Goal: Check status: Check status

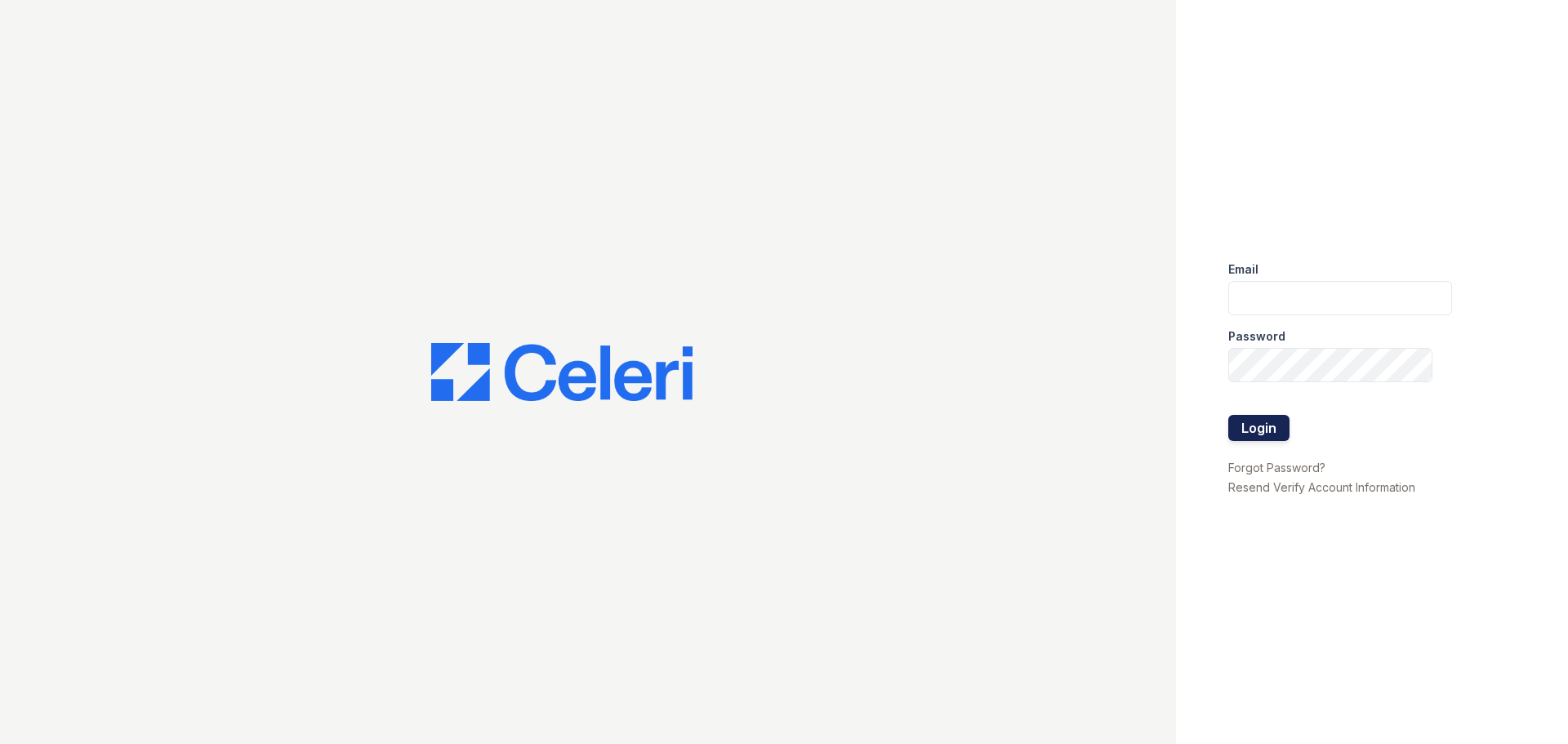
type input "mmoran@trinity-pm.com"
click at [1247, 425] on button "Login" at bounding box center [1260, 428] width 62 height 26
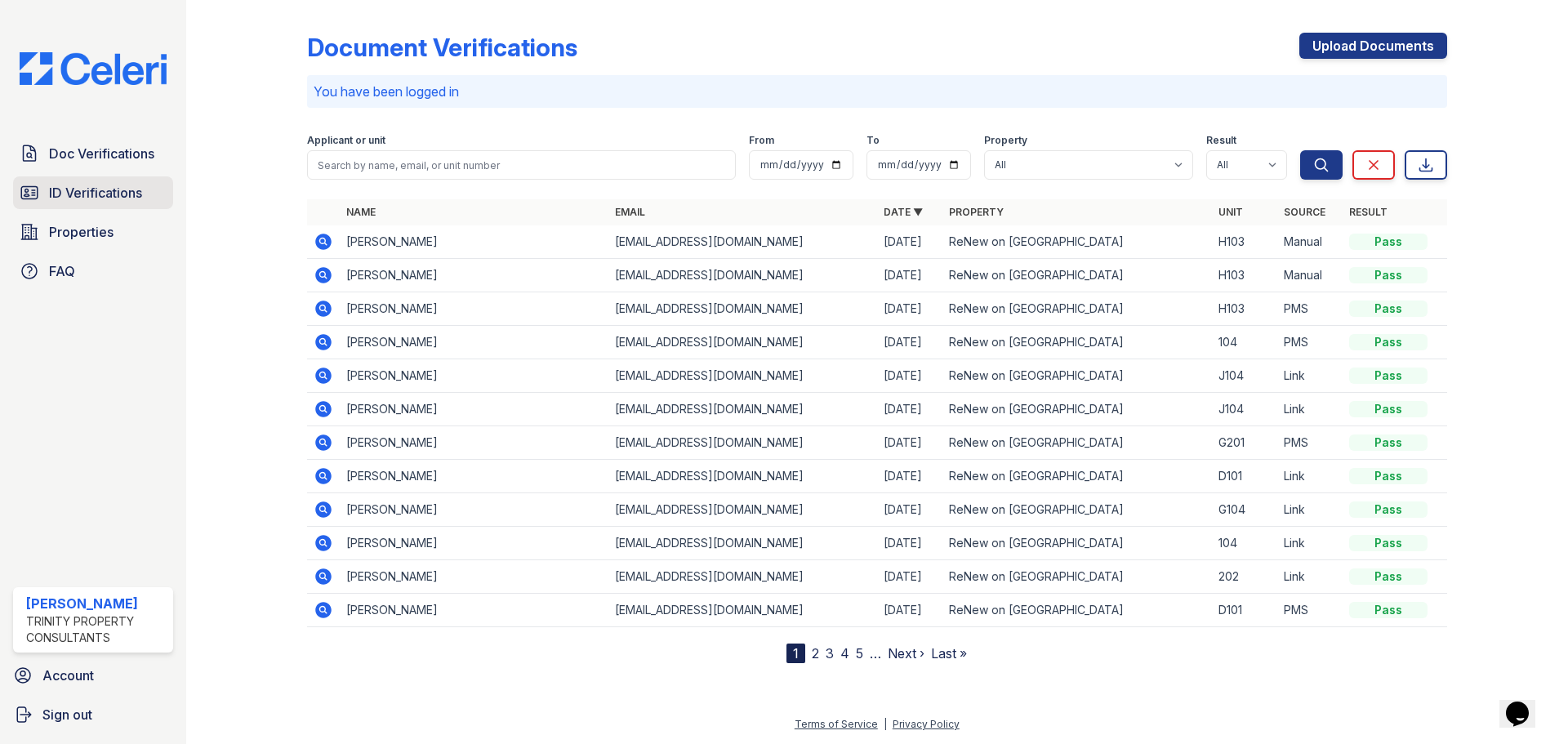
click at [79, 196] on span "ID Verifications" at bounding box center [95, 193] width 93 height 20
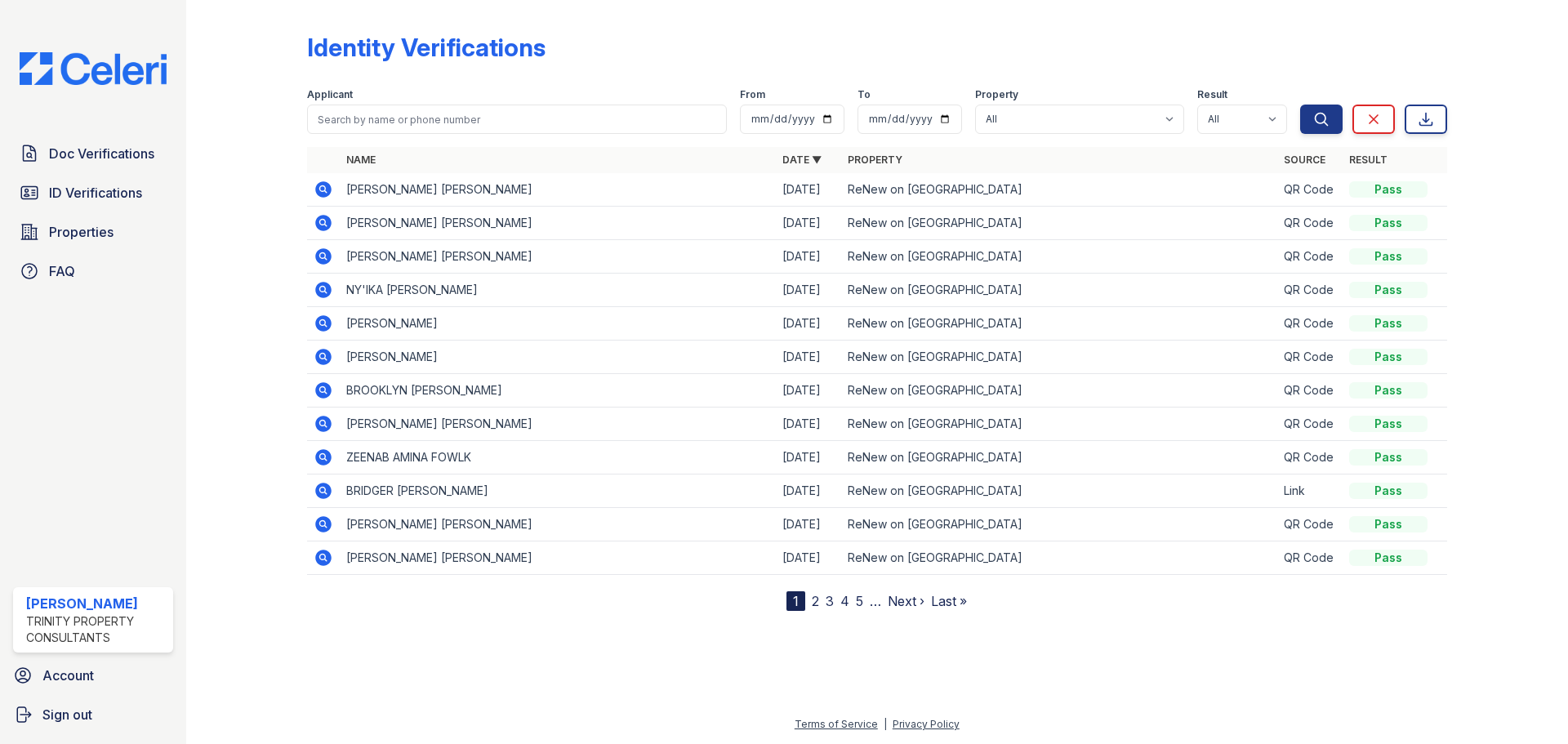
click at [318, 187] on icon at bounding box center [322, 189] width 16 height 16
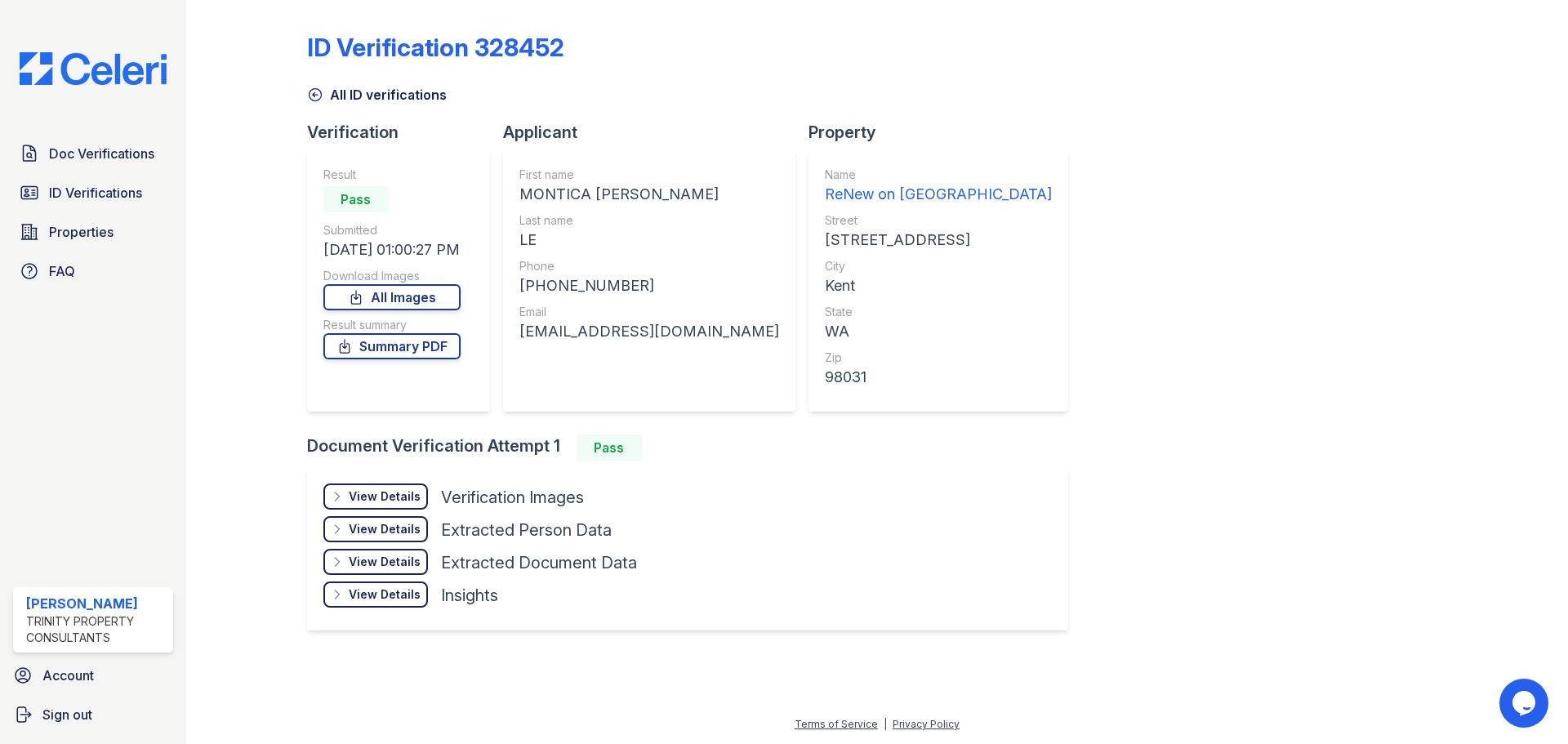
click at [381, 505] on div "View Details Details" at bounding box center [376, 496] width 105 height 26
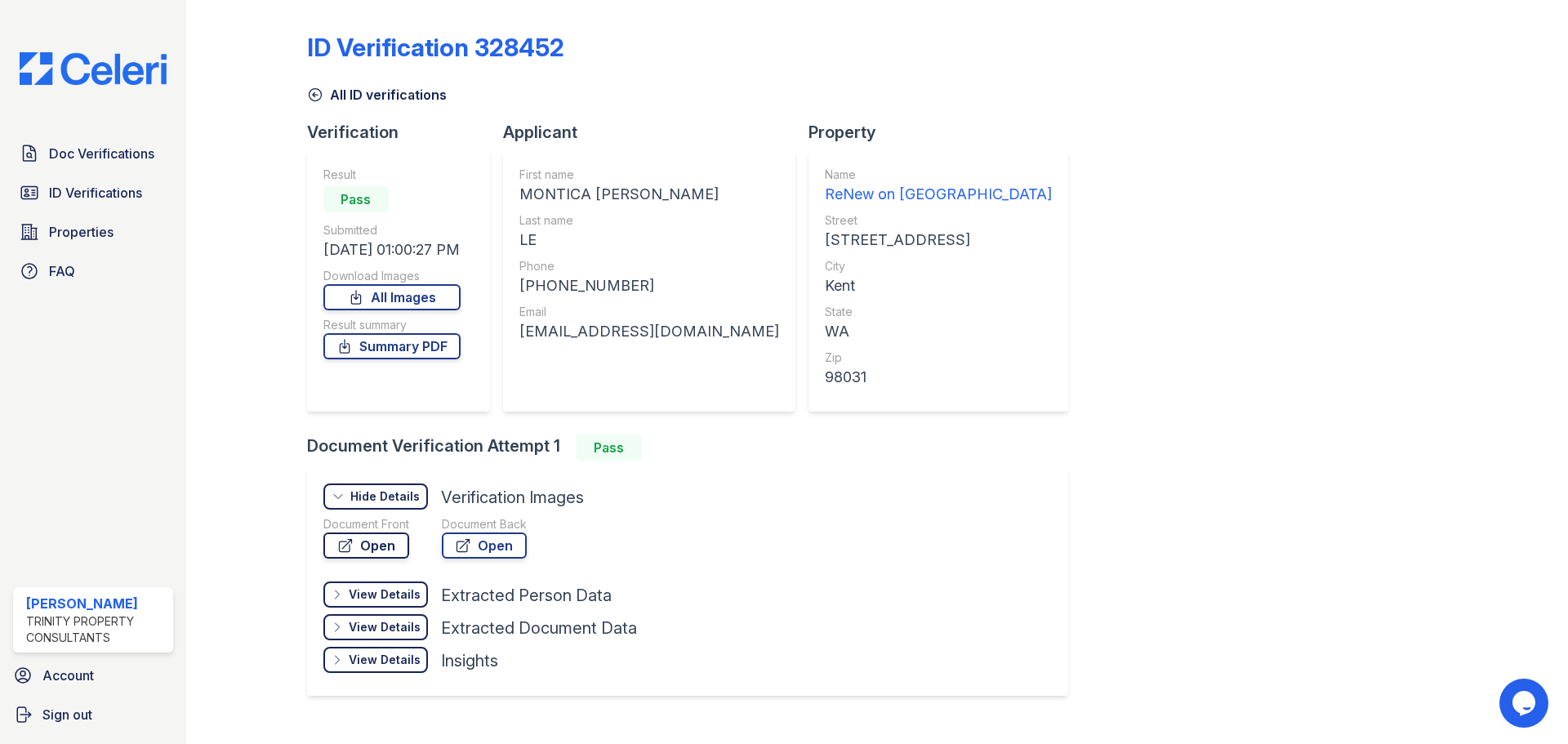
click at [349, 555] on link "Open" at bounding box center [366, 546] width 86 height 26
